Goal: Information Seeking & Learning: Learn about a topic

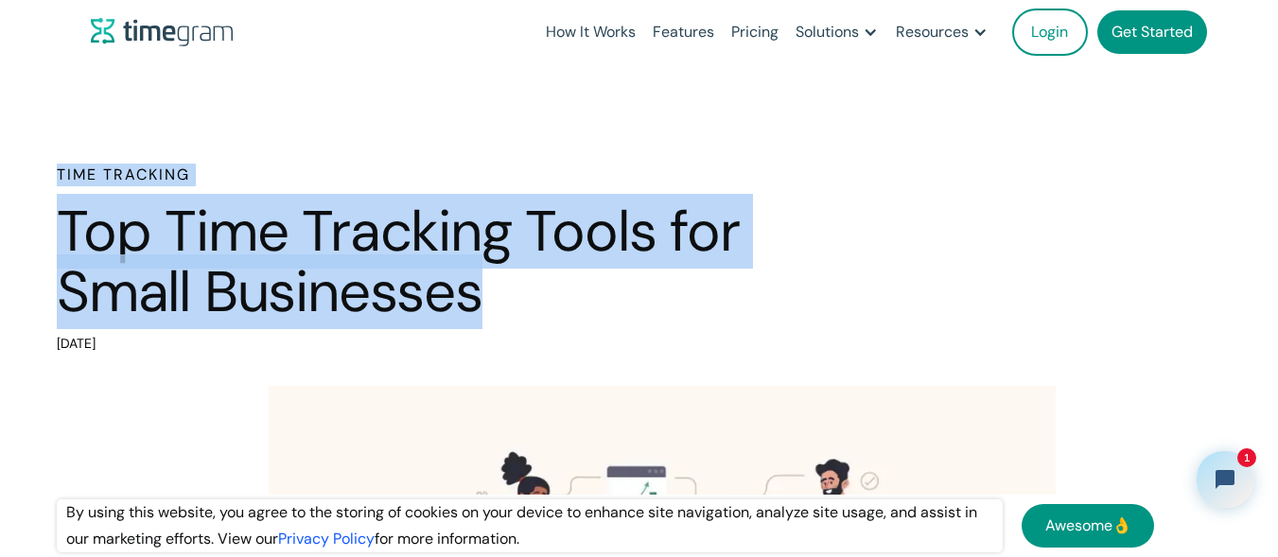
drag, startPoint x: 489, startPoint y: 307, endPoint x: 0, endPoint y: 183, distance: 504.7
click at [0, 183] on div "Time Tracking Top Time Tracking Tools for Small Businesses April 3, 2024" at bounding box center [639, 261] width 1278 height 194
drag, startPoint x: 0, startPoint y: 183, endPoint x: 526, endPoint y: 294, distance: 537.8
click at [526, 294] on div "Time Tracking Top Time Tracking Tools for Small Businesses April 3, 2024" at bounding box center [639, 261] width 1278 height 194
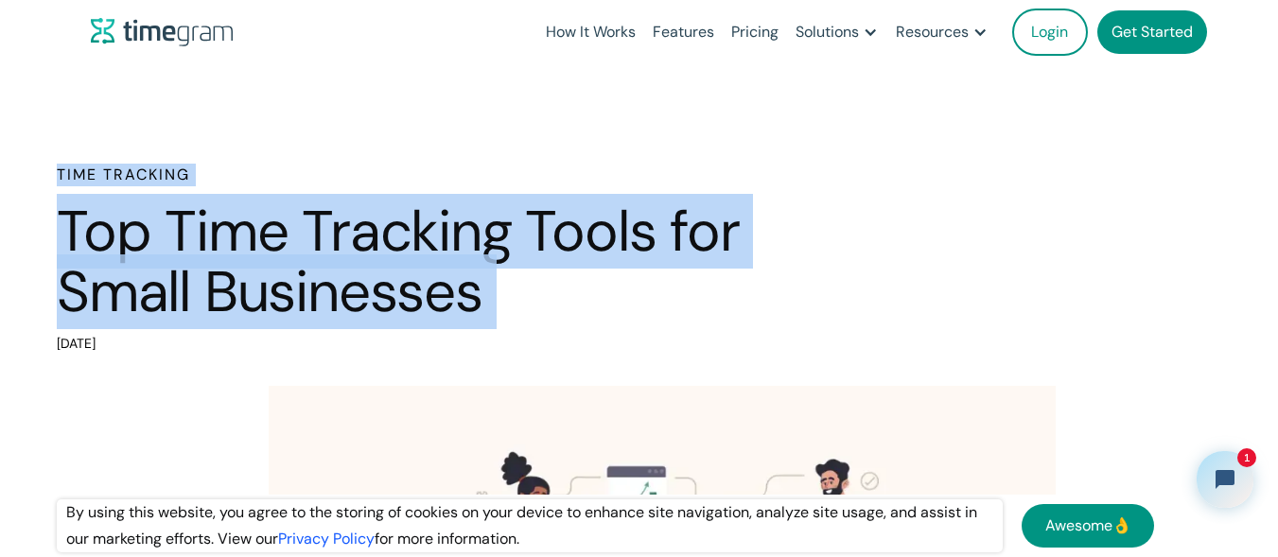
click at [526, 294] on h1 "Top Time Tracking Tools for Small Businesses" at bounding box center [454, 262] width 795 height 120
